Goal: Transaction & Acquisition: Purchase product/service

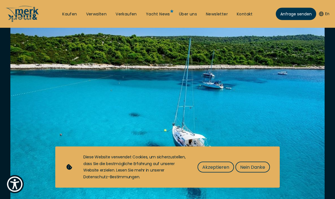
scroll to position [129, 0]
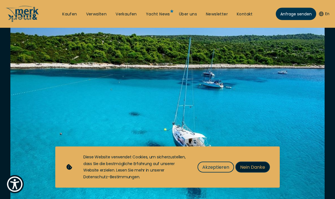
click at [251, 171] on span "Nein Danke" at bounding box center [252, 167] width 25 height 7
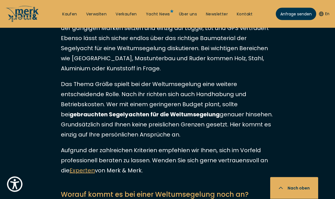
scroll to position [1021, 0]
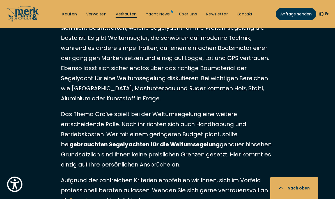
click at [125, 15] on link "Verkaufen" at bounding box center [125, 14] width 21 height 6
select select "sell"
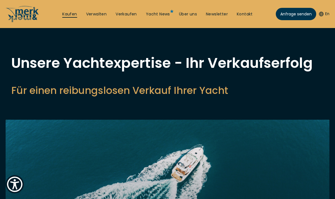
click at [71, 13] on link "Kaufen" at bounding box center [69, 14] width 15 height 6
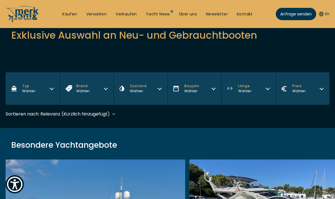
scroll to position [94, 0]
click at [52, 91] on button "Typ Wählen" at bounding box center [33, 89] width 54 height 33
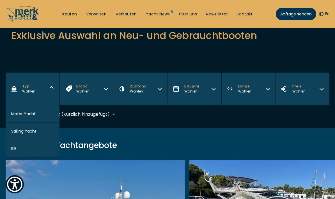
click at [31, 133] on span "Sailing Yacht" at bounding box center [23, 131] width 25 height 6
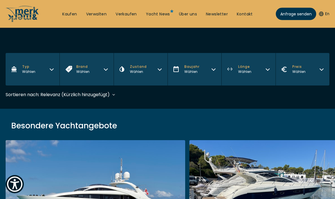
scroll to position [167, 0]
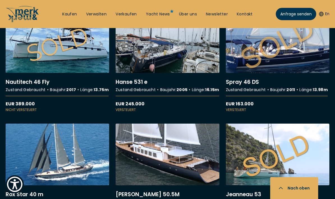
scroll to position [507, 0]
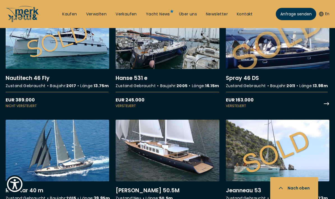
click at [262, 66] on link "More details about Spray 46 DS" at bounding box center [277, 58] width 103 height 101
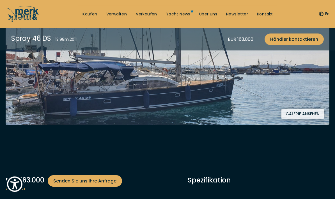
scroll to position [135, 0]
click at [221, 99] on img at bounding box center [167, 62] width 323 height 126
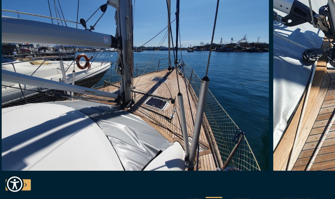
scroll to position [157, 0]
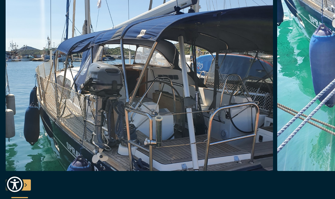
click at [326, 7] on icon "button" at bounding box center [325, 9] width 7 height 7
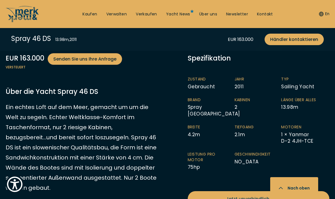
scroll to position [257, 0]
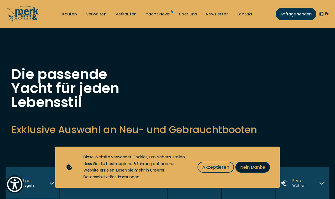
click at [248, 163] on button "Nein Danke" at bounding box center [252, 167] width 34 height 11
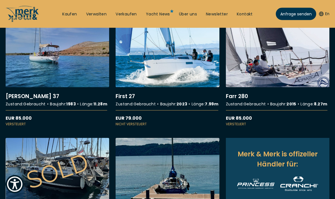
scroll to position [236, 0]
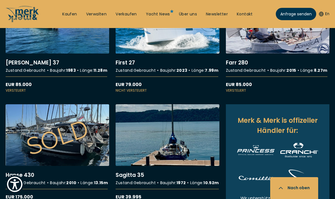
click at [232, 151] on div "Merk & Merk is offizeller Händler für: Wir unterstützen Sie und finden Ihre Tra…" at bounding box center [277, 172] width 103 height 136
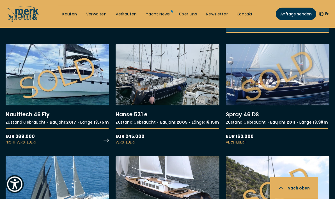
scroll to position [470, 0]
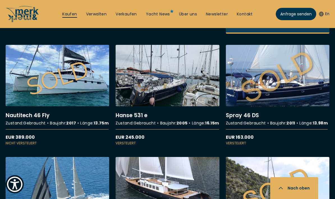
click at [71, 16] on link "Kaufen" at bounding box center [69, 14] width 15 height 6
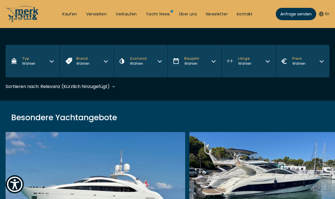
scroll to position [125, 0]
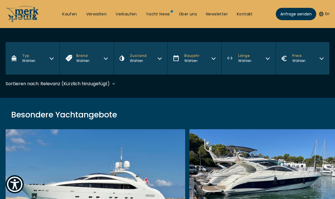
click at [53, 59] on icon "button" at bounding box center [51, 59] width 3 height 2
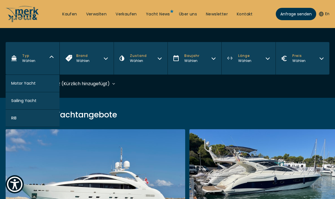
click at [33, 103] on span "Sailing Yacht" at bounding box center [23, 101] width 25 height 6
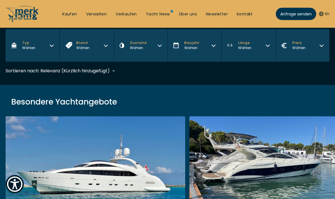
scroll to position [167, 0]
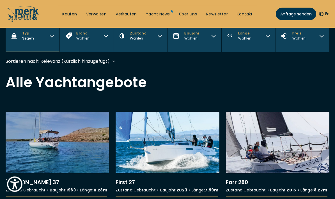
scroll to position [147, 0]
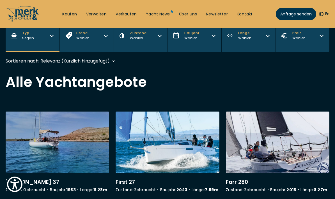
click at [115, 63] on div "Sortieren nach: Relevanz (Kürzlich hinzugefügt) Relevanz (Kürzlich hinzugefügt)…" at bounding box center [61, 60] width 110 height 7
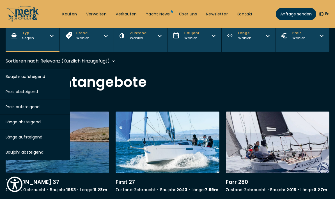
click at [42, 93] on button "Preis absteigend" at bounding box center [31, 91] width 78 height 15
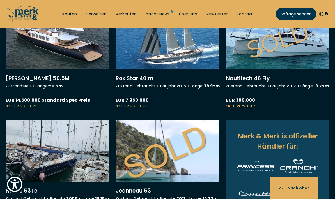
scroll to position [245, 0]
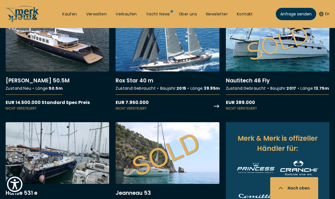
click at [158, 65] on link "More details about Rox Star 40 m" at bounding box center [166, 60] width 103 height 101
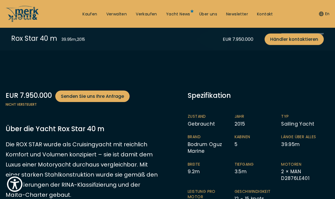
scroll to position [101, 0]
